Goal: Check status: Check status

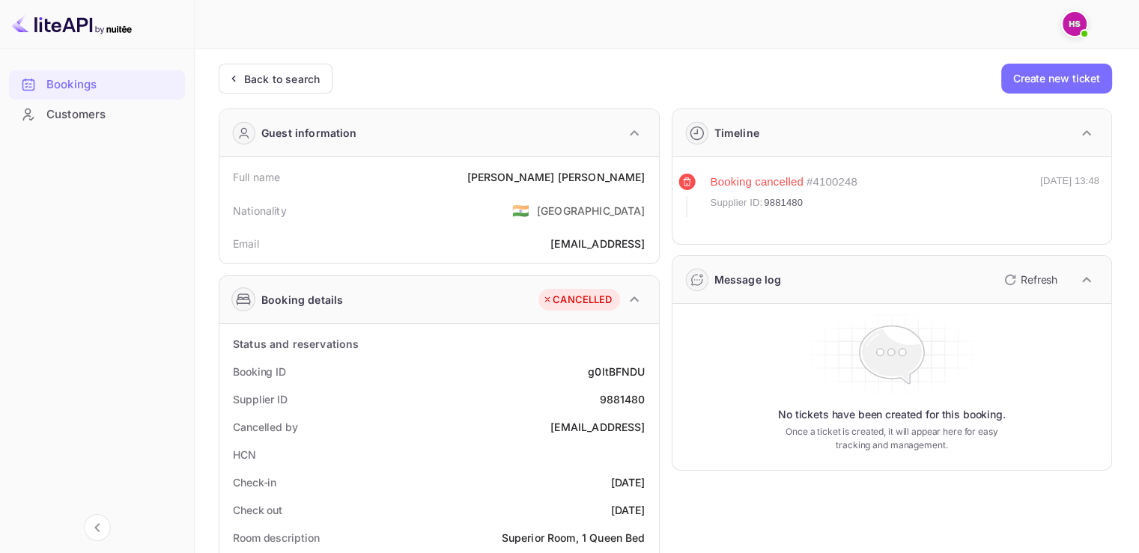
click at [282, 82] on div "Back to search" at bounding box center [282, 79] width 76 height 16
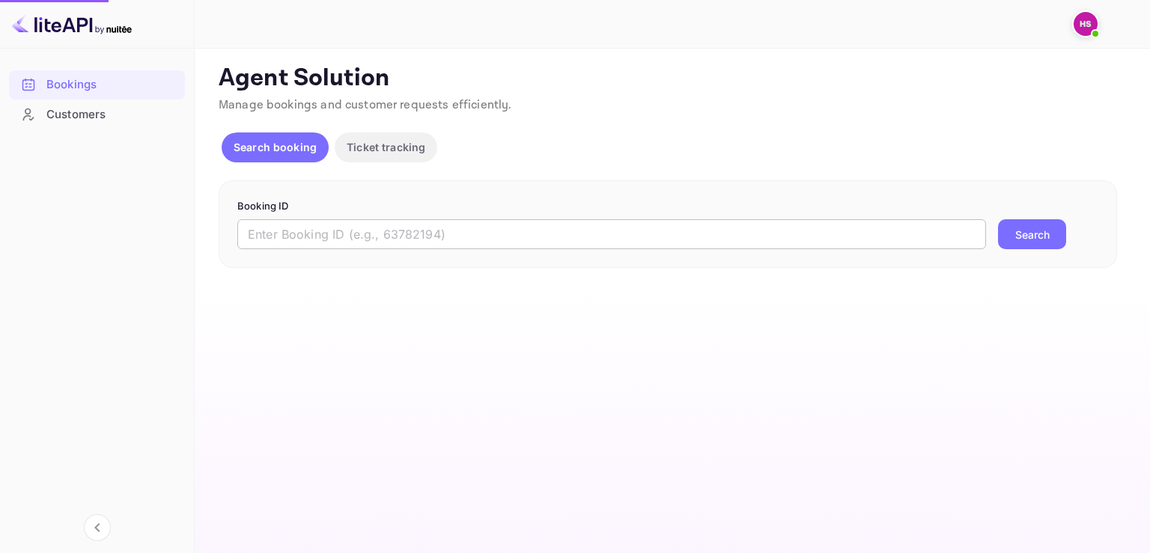
click at [306, 222] on input "text" at bounding box center [611, 234] width 749 height 30
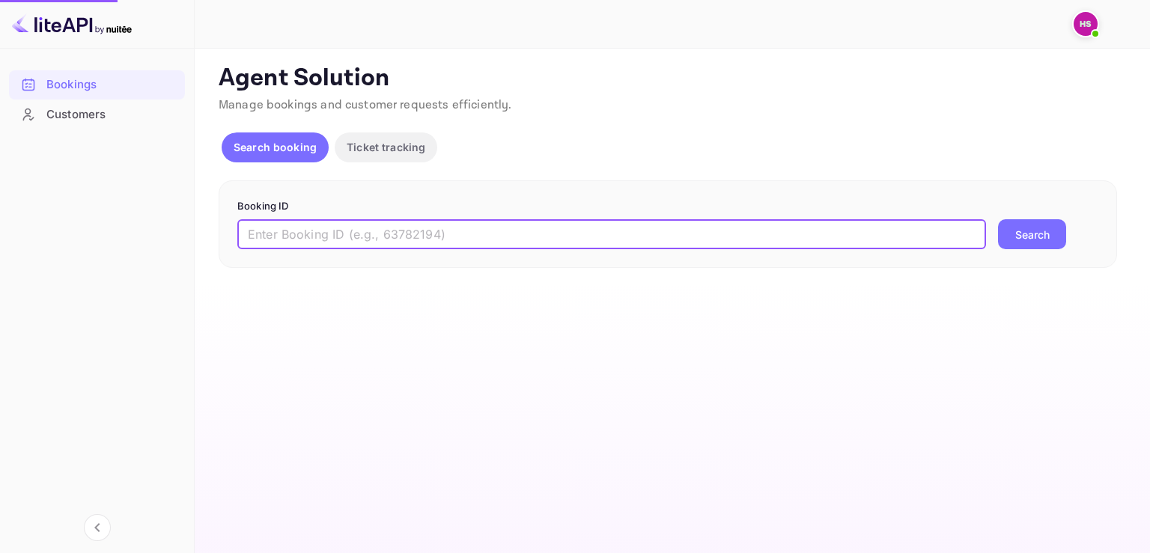
paste input "BFkSg9QEb"
type input "BFkSg9QEb"
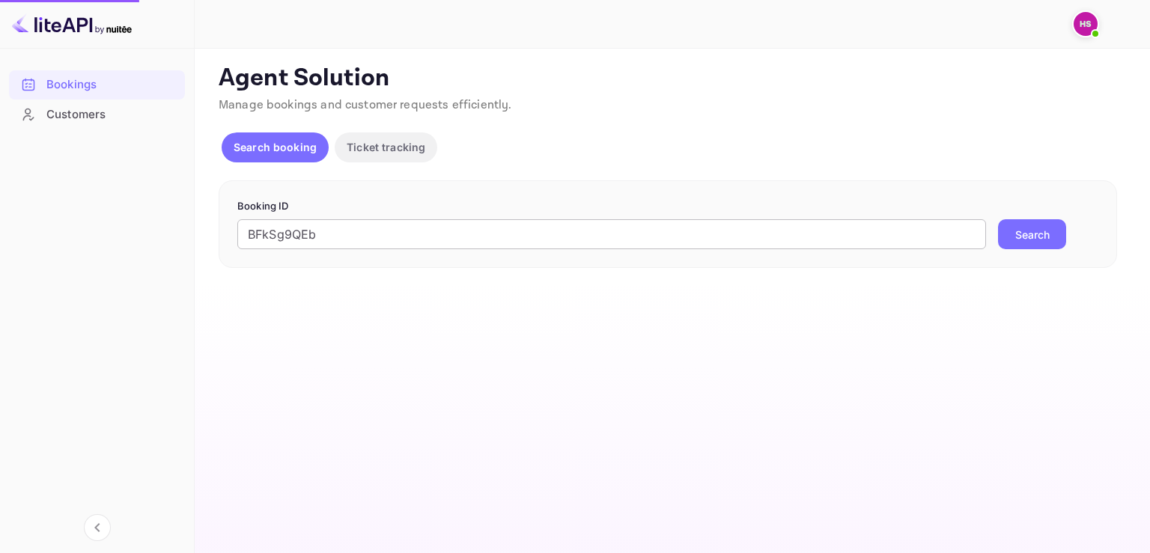
click at [998, 219] on button "Search" at bounding box center [1032, 234] width 68 height 30
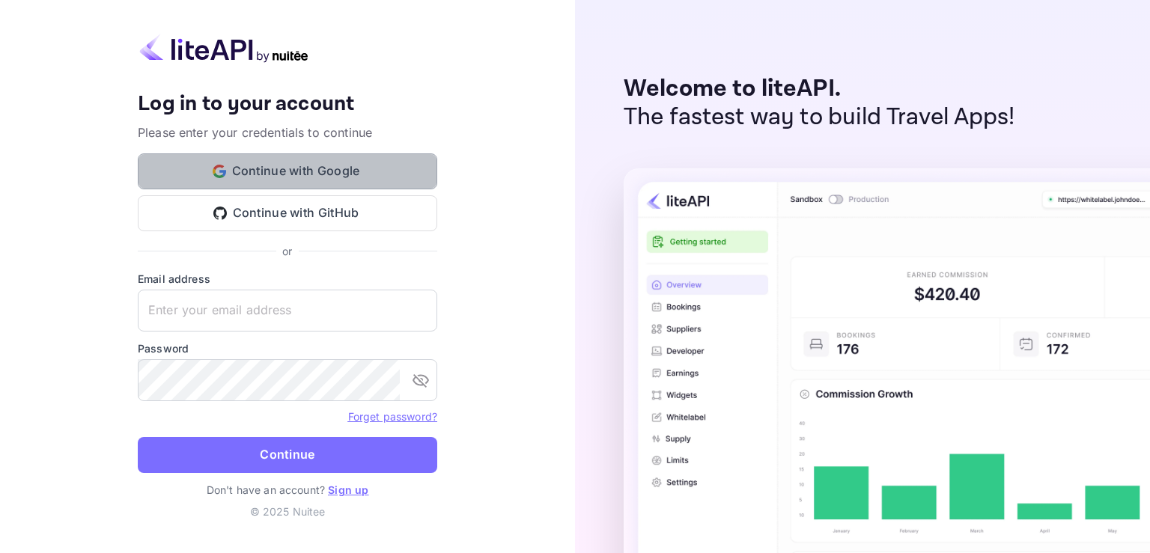
click at [326, 170] on button "Continue with Google" at bounding box center [287, 171] width 299 height 36
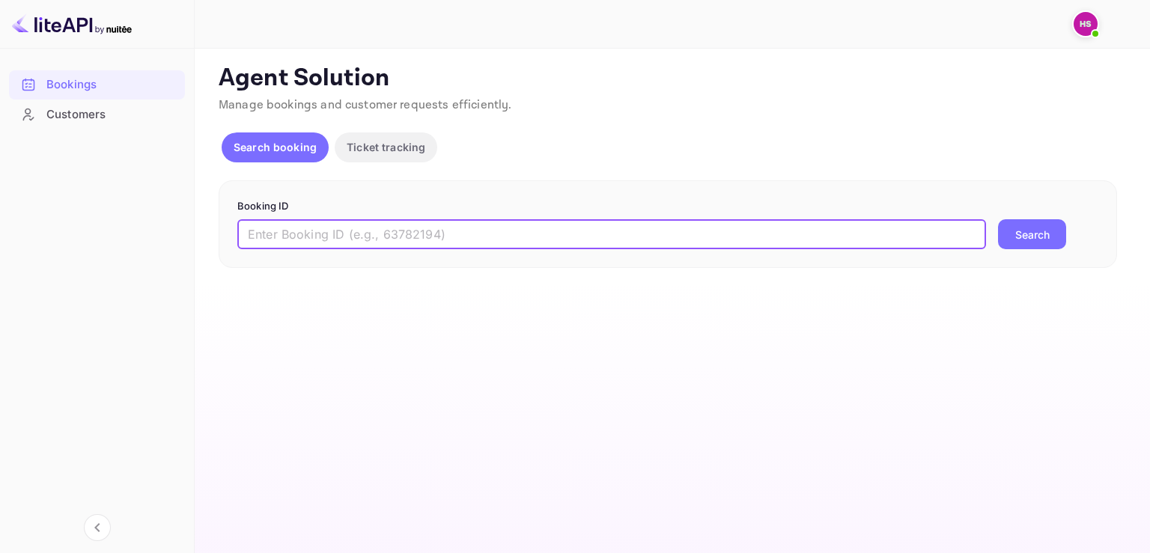
click at [368, 219] on input "text" at bounding box center [611, 234] width 749 height 30
paste input "BFkSg9QEb"
type input "BFkSg9QEb"
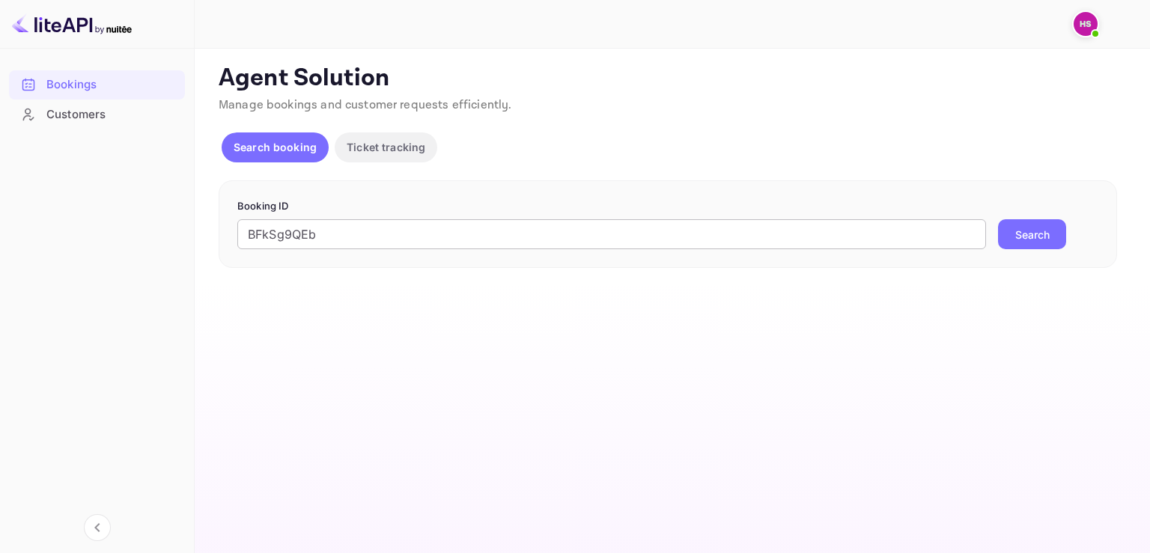
click at [998, 219] on button "Search" at bounding box center [1032, 234] width 68 height 30
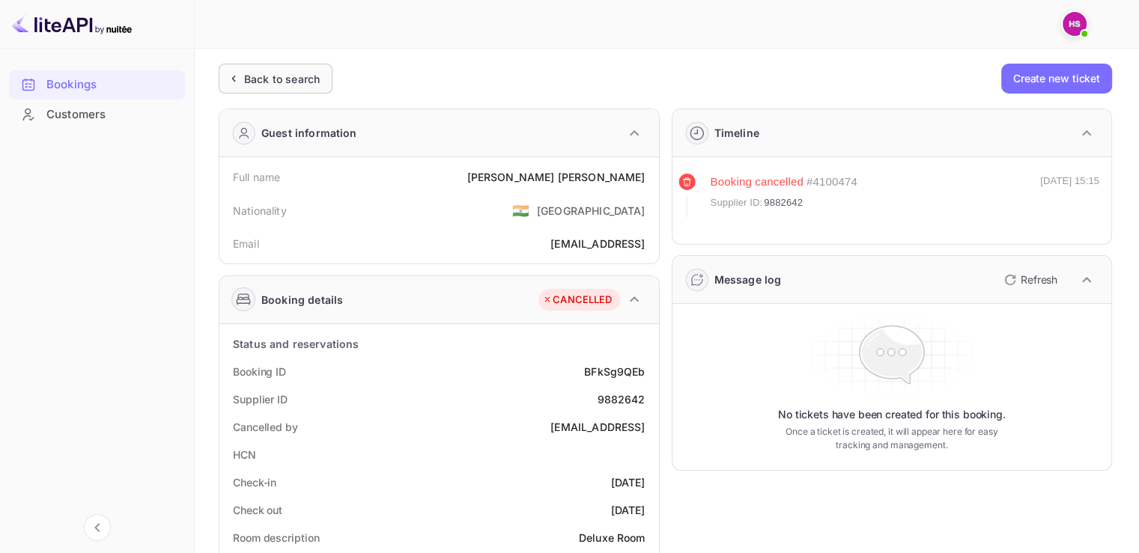
click at [299, 75] on div "Back to search" at bounding box center [282, 79] width 76 height 16
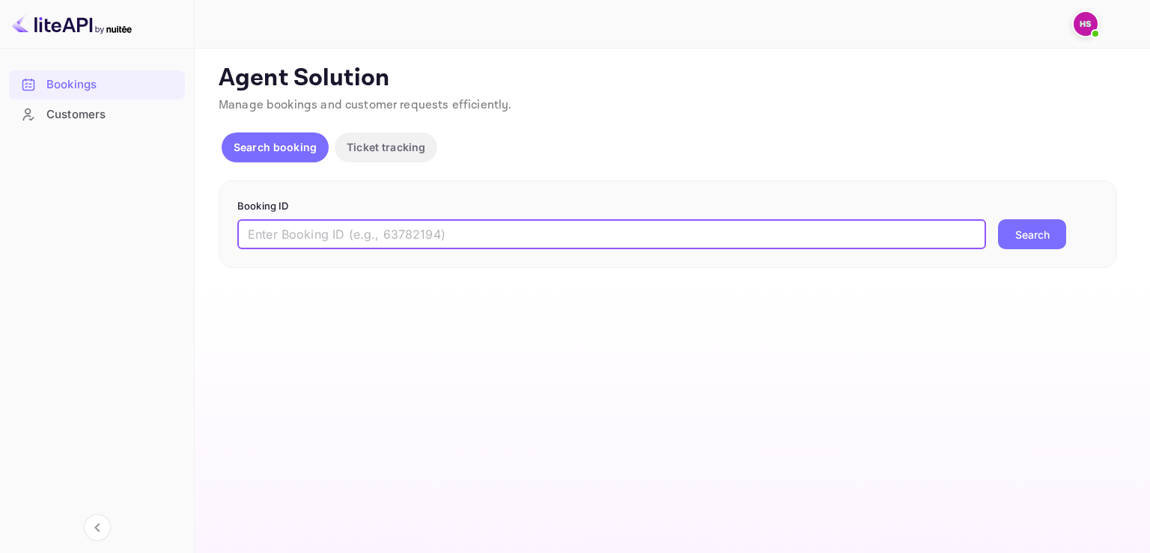
paste input "d3ErxXfCS"
click at [312, 225] on input "d3ErxXfCS" at bounding box center [611, 234] width 749 height 30
type input "d3ErxXfCS"
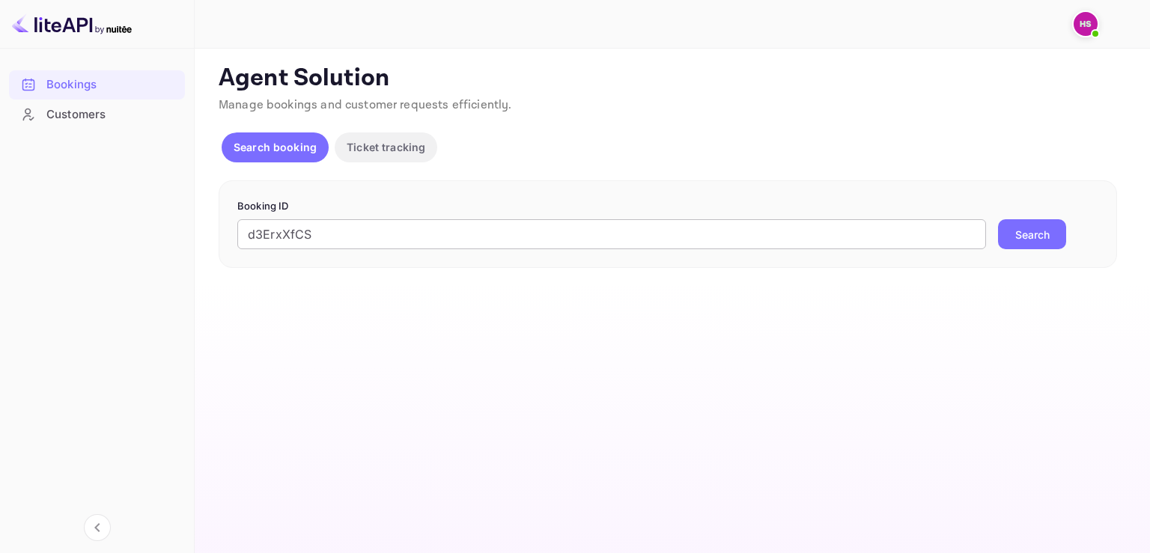
click at [998, 219] on button "Search" at bounding box center [1032, 234] width 68 height 30
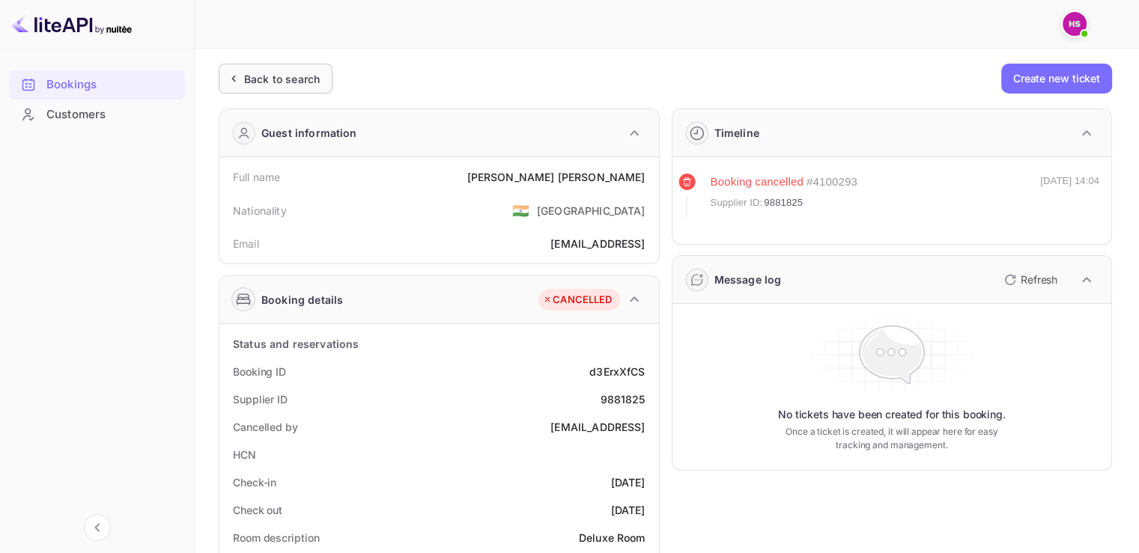
click at [299, 74] on div "Back to search" at bounding box center [282, 79] width 76 height 16
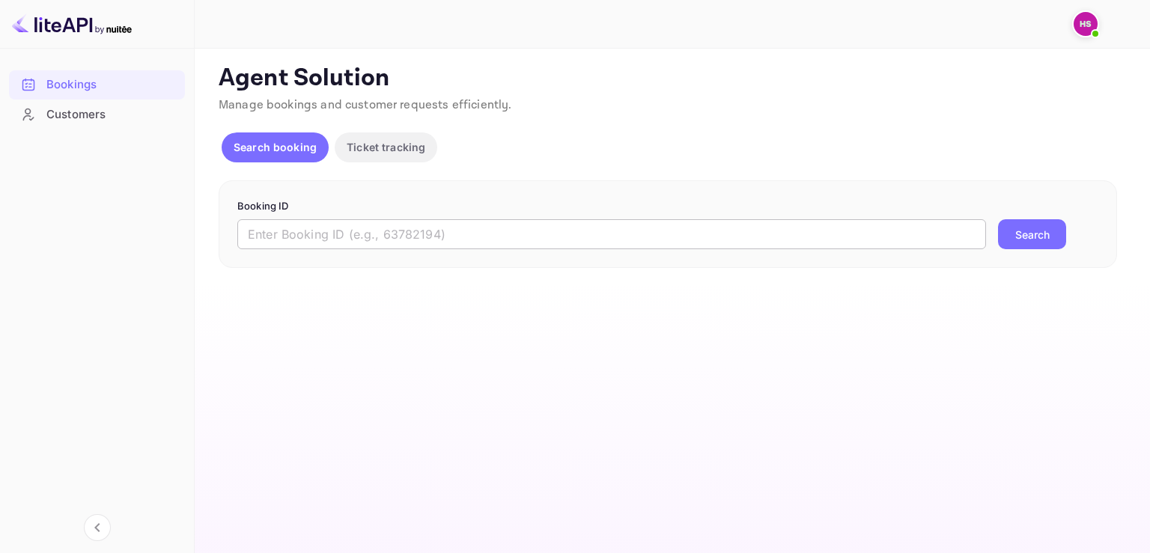
paste input "g0ltBFNDU"
click at [292, 231] on input "g0ltBFNDU" at bounding box center [611, 234] width 749 height 30
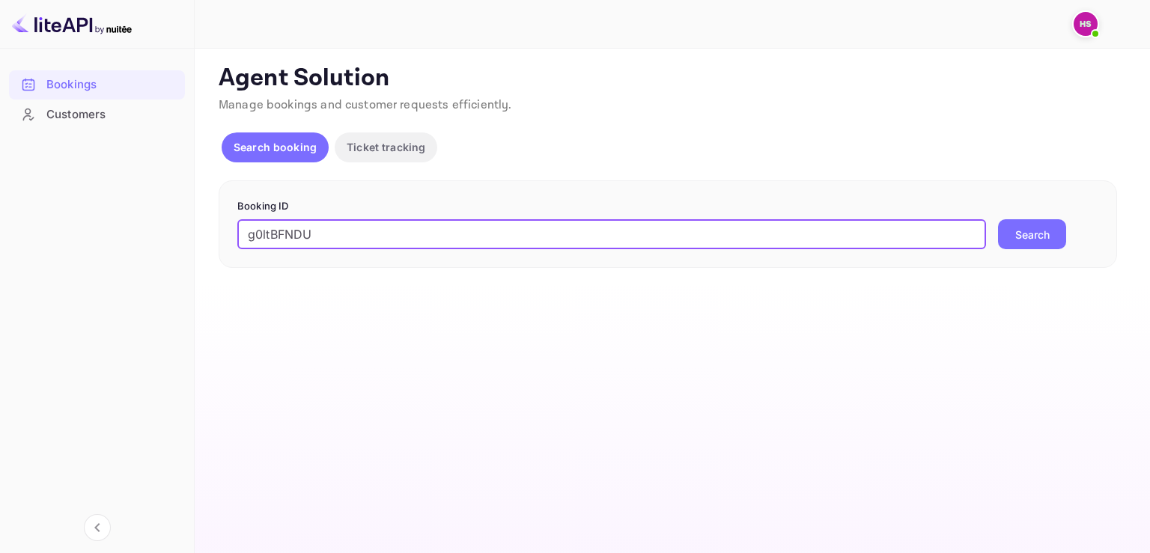
type input "g0ltBFNDU"
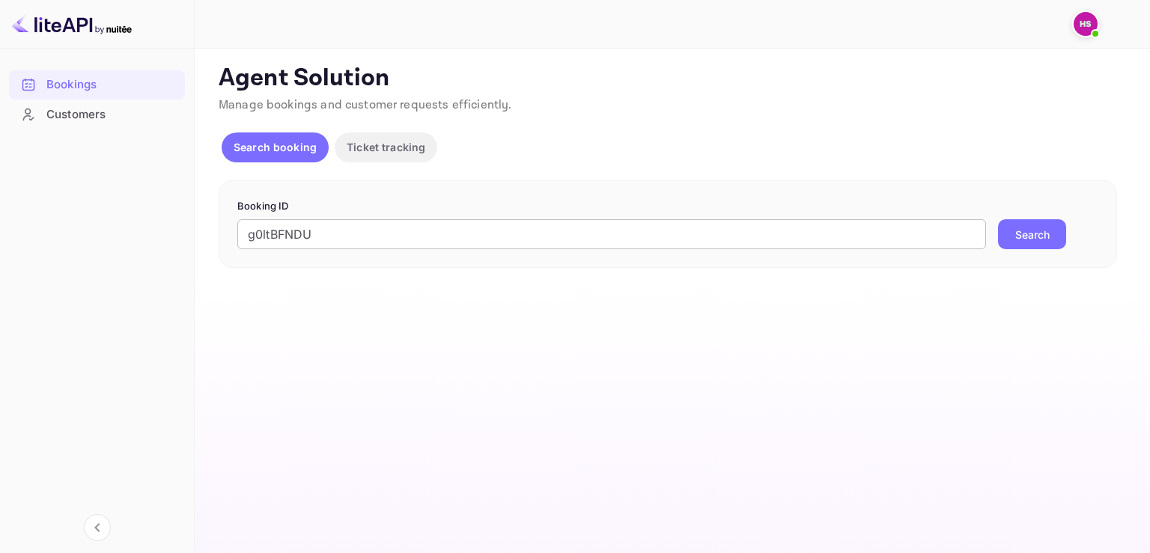
click at [998, 219] on button "Search" at bounding box center [1032, 234] width 68 height 30
